Goal: Navigation & Orientation: Find specific page/section

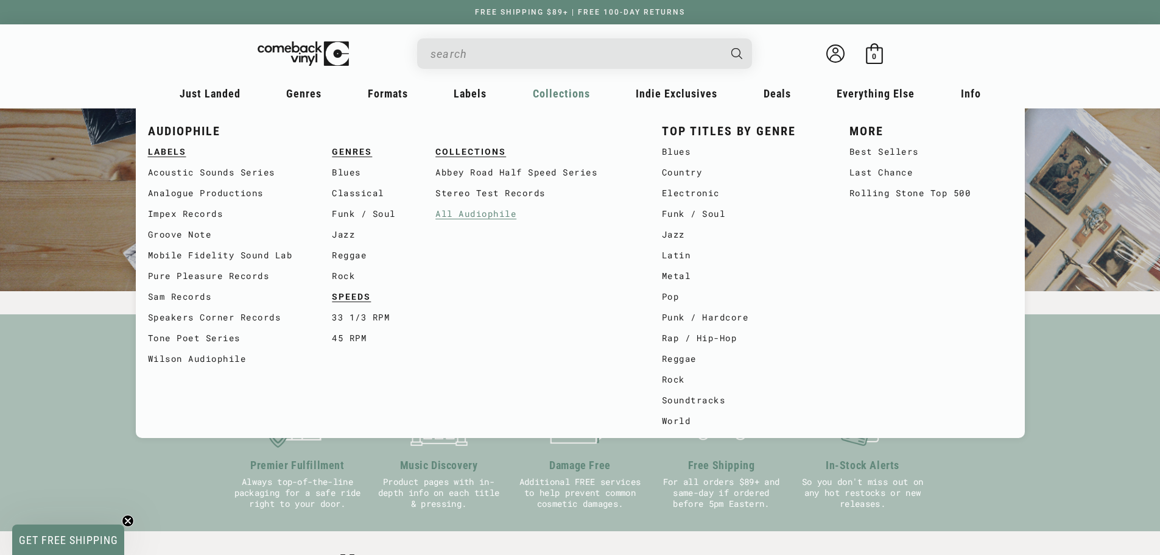
click at [463, 212] on link "All Audiophile" at bounding box center [536, 213] width 202 height 21
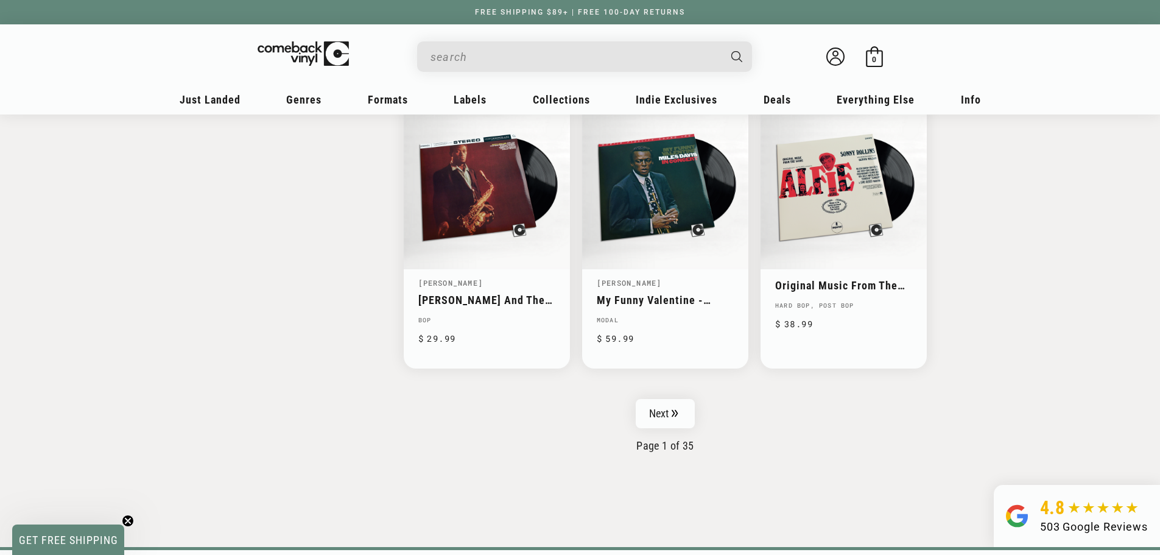
scroll to position [1887, 0]
click at [673, 415] on icon "Pagination" at bounding box center [675, 413] width 7 height 8
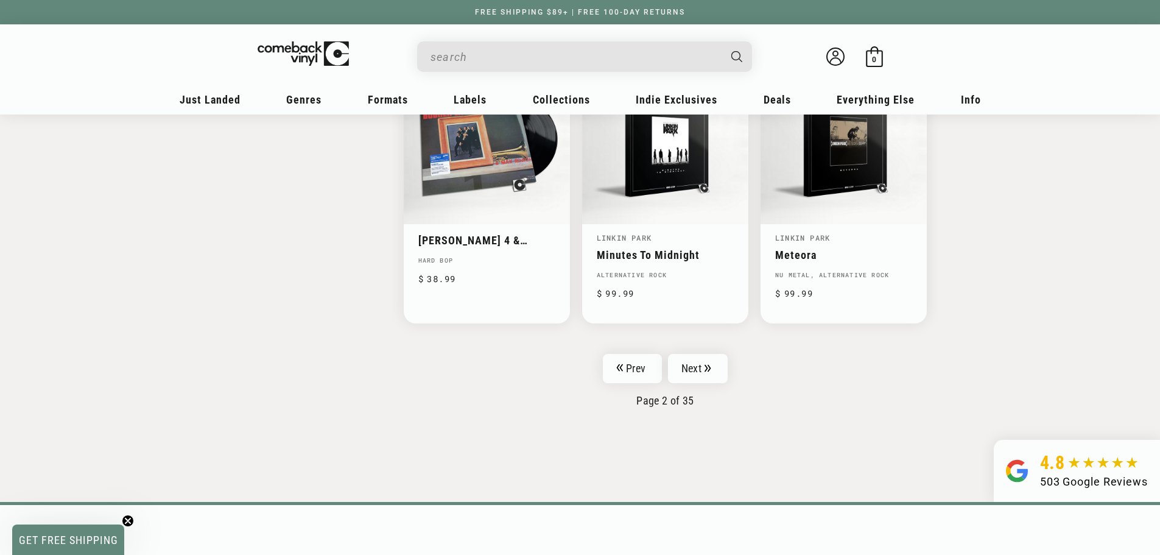
scroll to position [1948, 0]
click at [703, 358] on link "Next" at bounding box center [698, 367] width 60 height 29
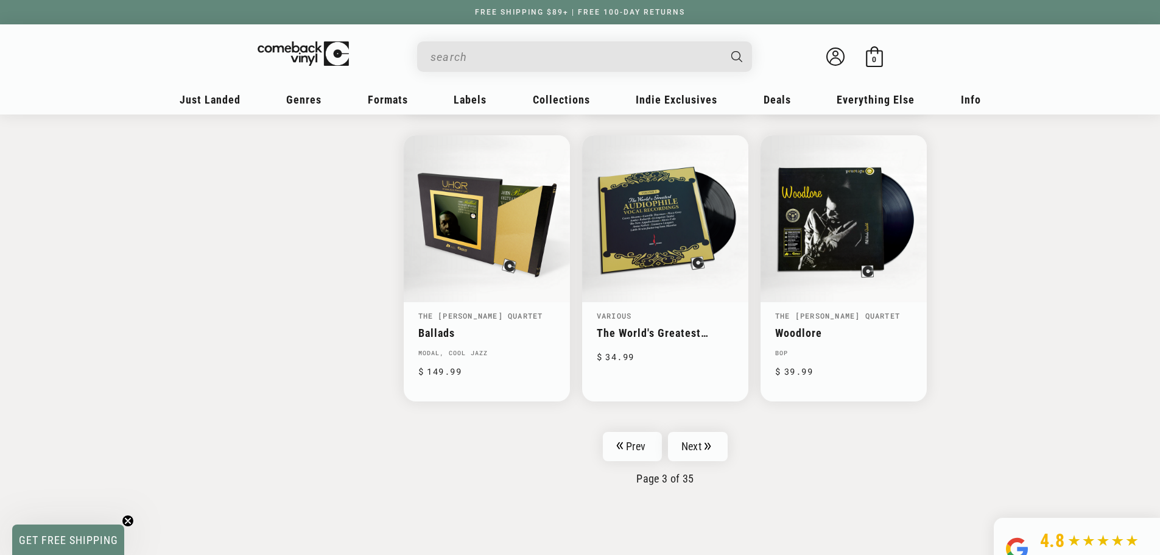
scroll to position [1948, 0]
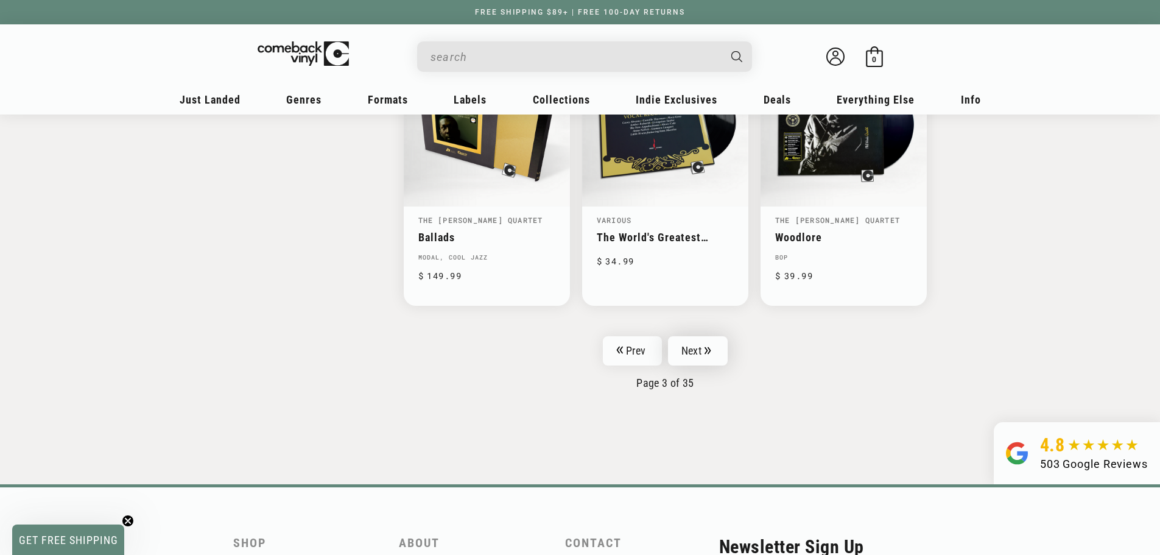
click at [712, 365] on link "Next" at bounding box center [698, 350] width 60 height 29
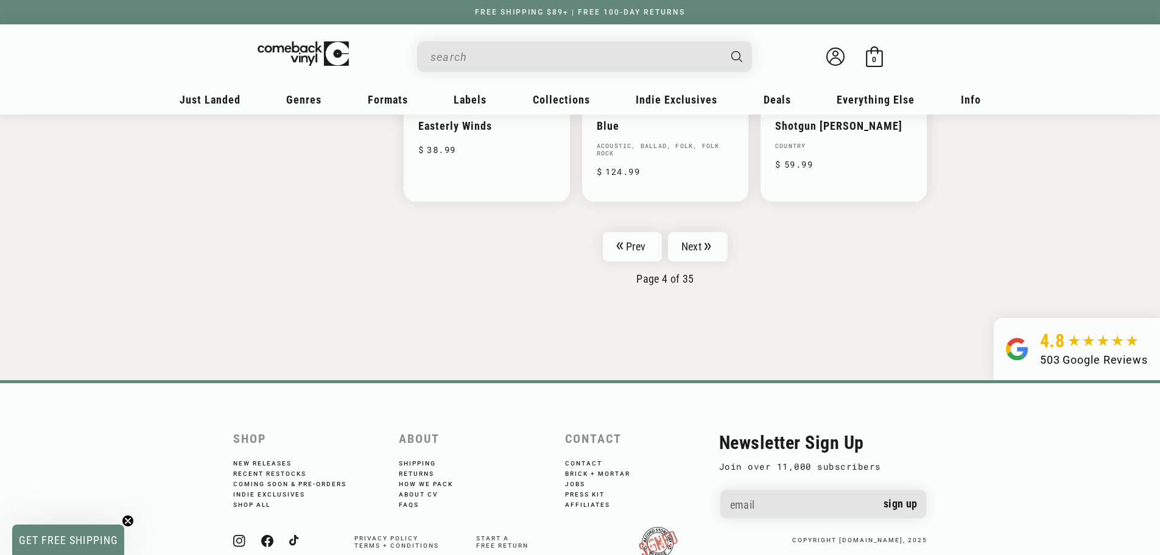
scroll to position [2070, 0]
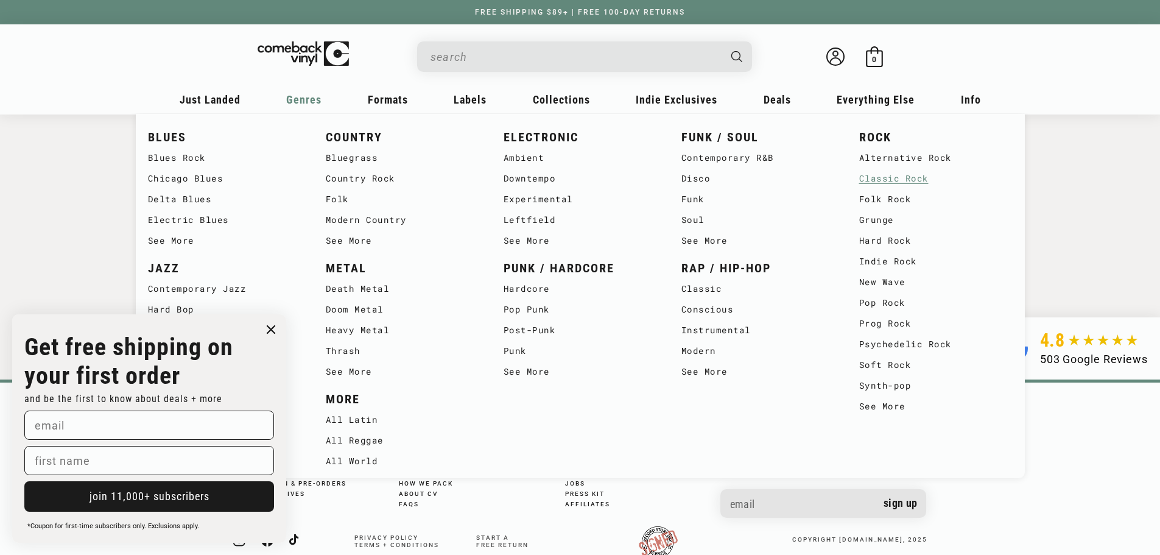
click at [886, 180] on link "Classic Rock" at bounding box center [935, 178] width 153 height 21
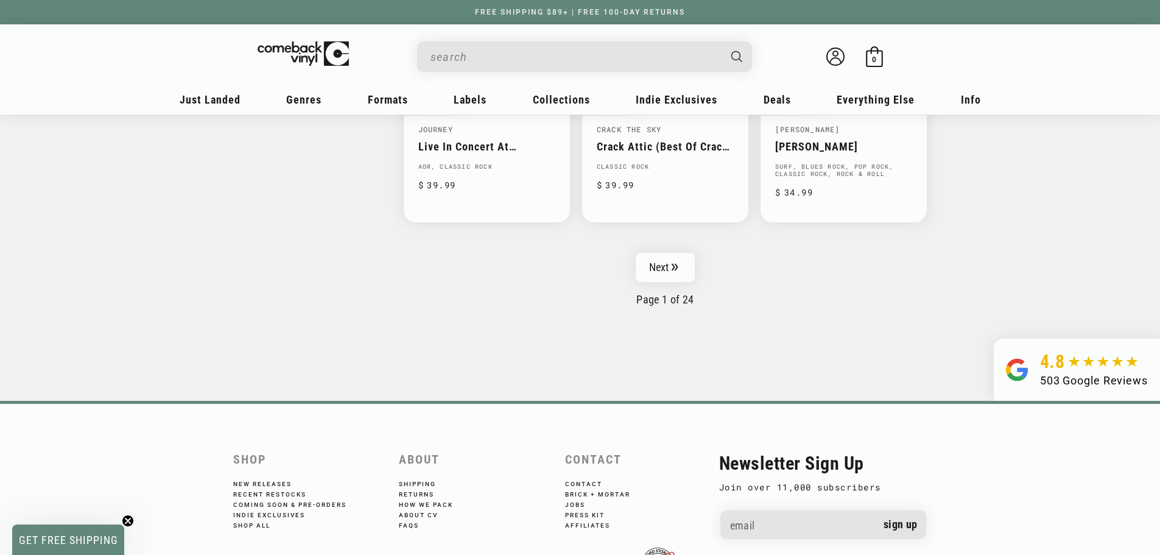
scroll to position [2070, 0]
click at [665, 264] on link "Next" at bounding box center [666, 266] width 60 height 29
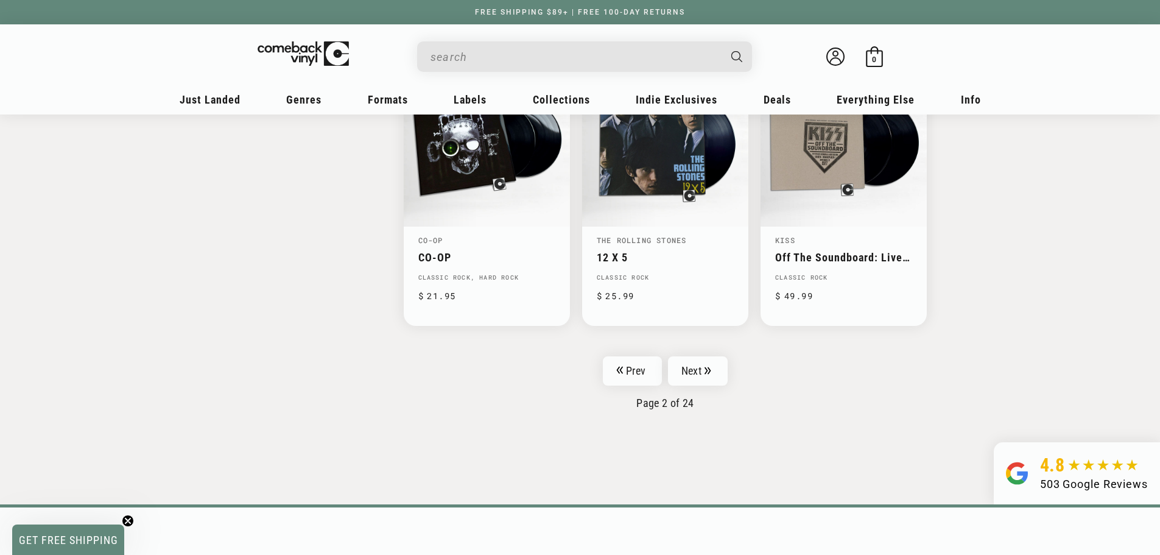
scroll to position [2009, 0]
